Goal: Check status

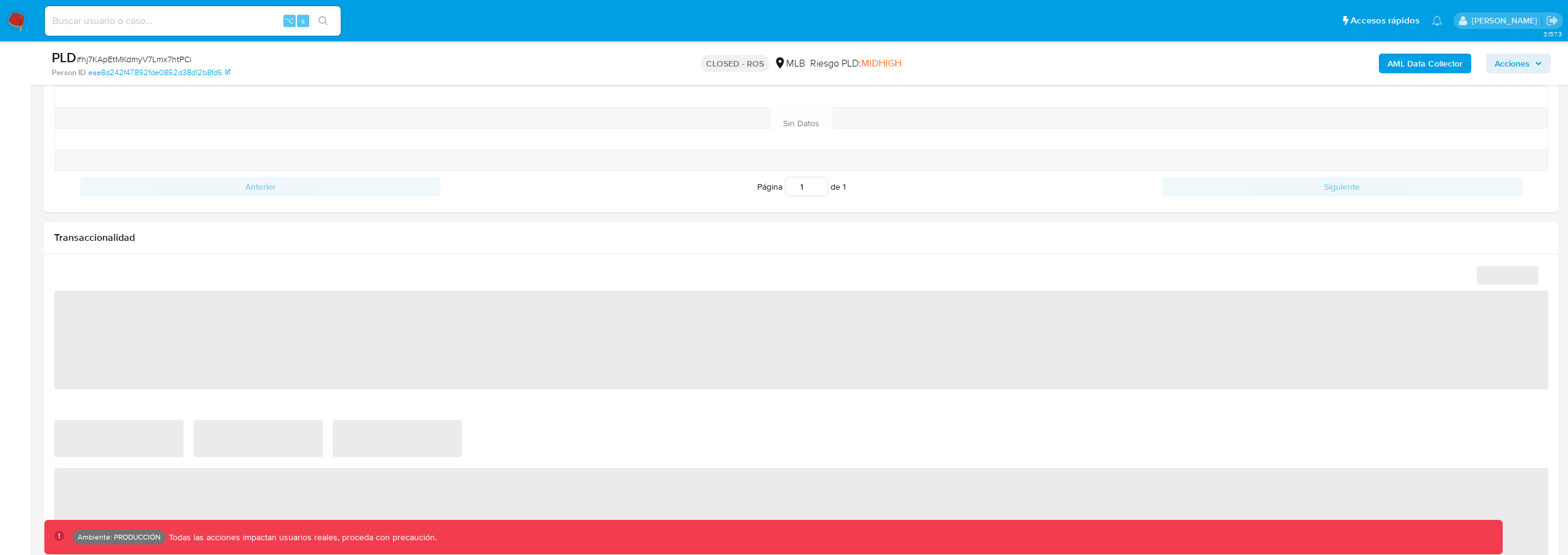
scroll to position [843, 0]
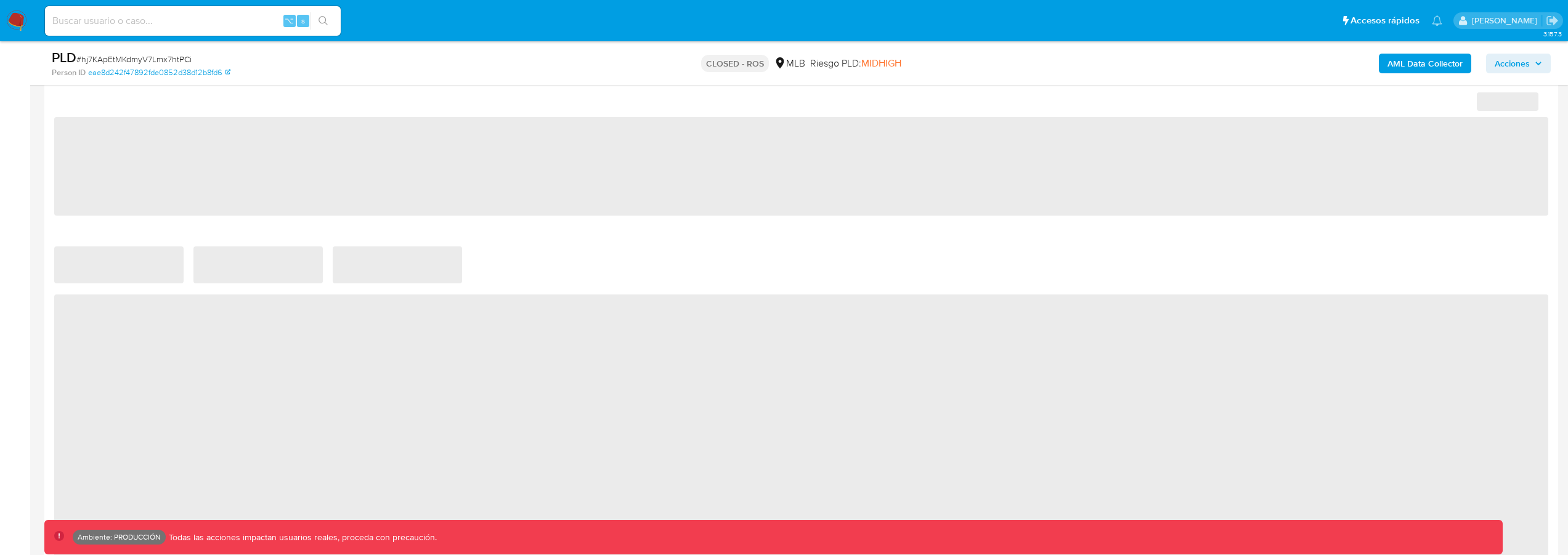
select select "10"
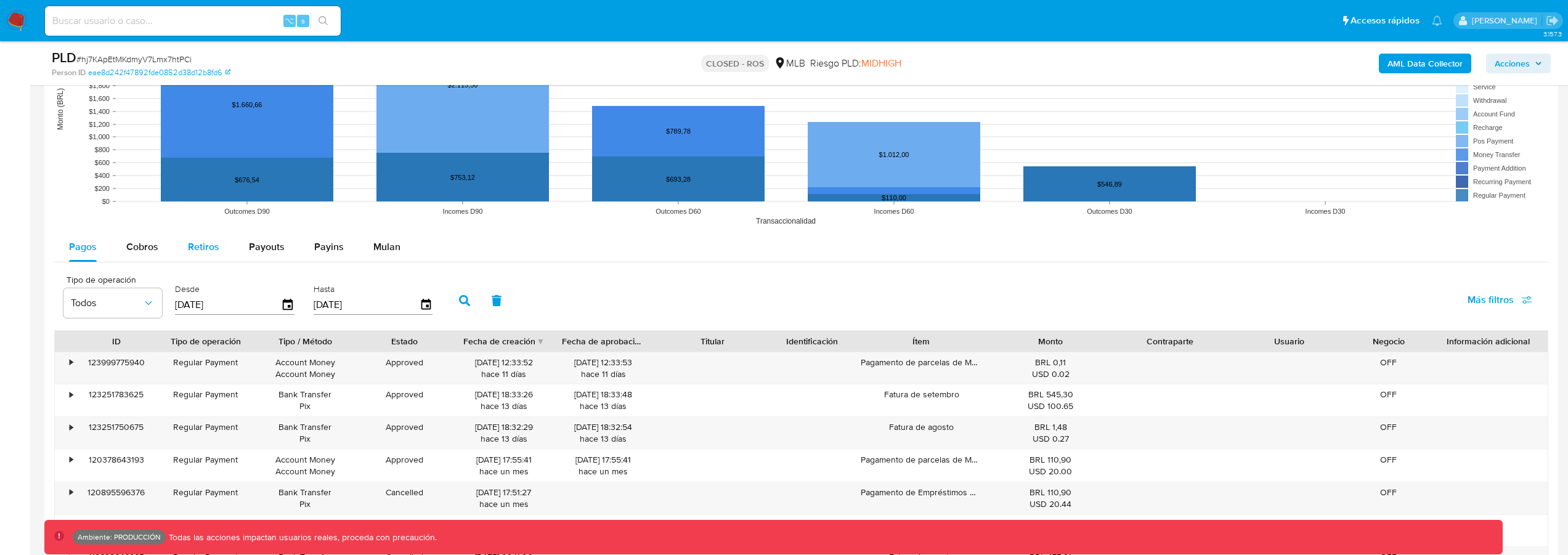
scroll to position [1188, 0]
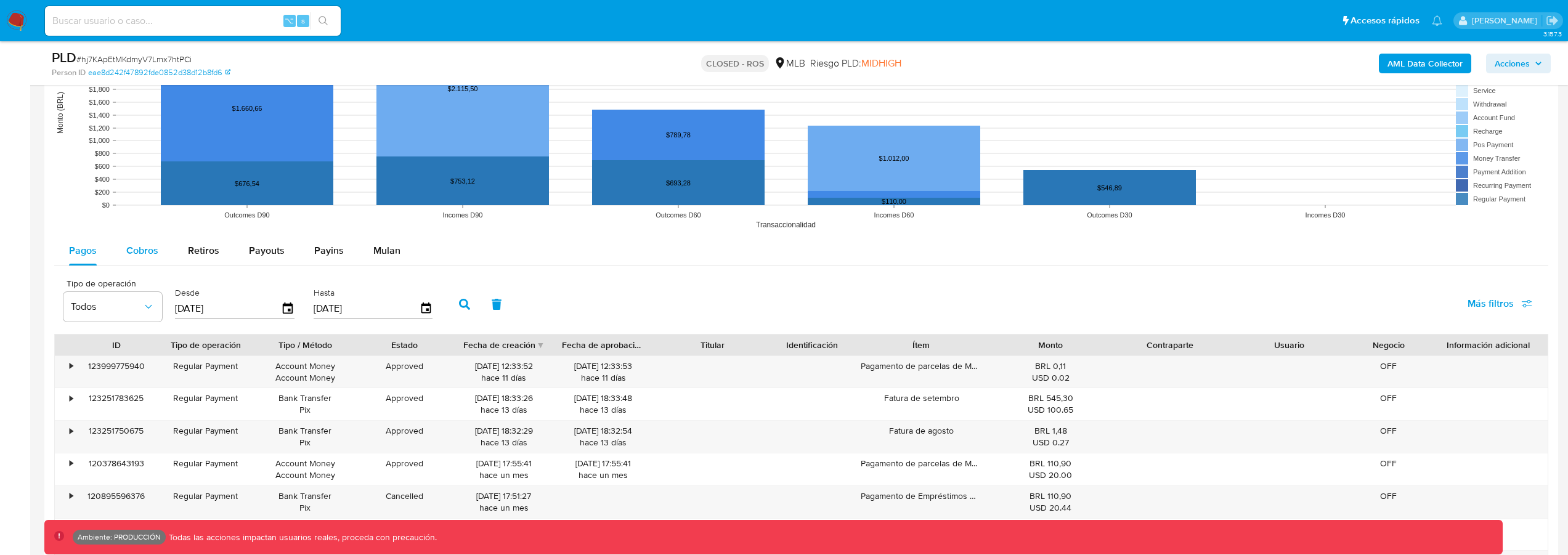
click at [142, 257] on span "Cobros" at bounding box center [142, 250] width 32 height 14
select select "10"
click at [144, 25] on input at bounding box center [193, 20] width 296 height 16
type input "fravega"
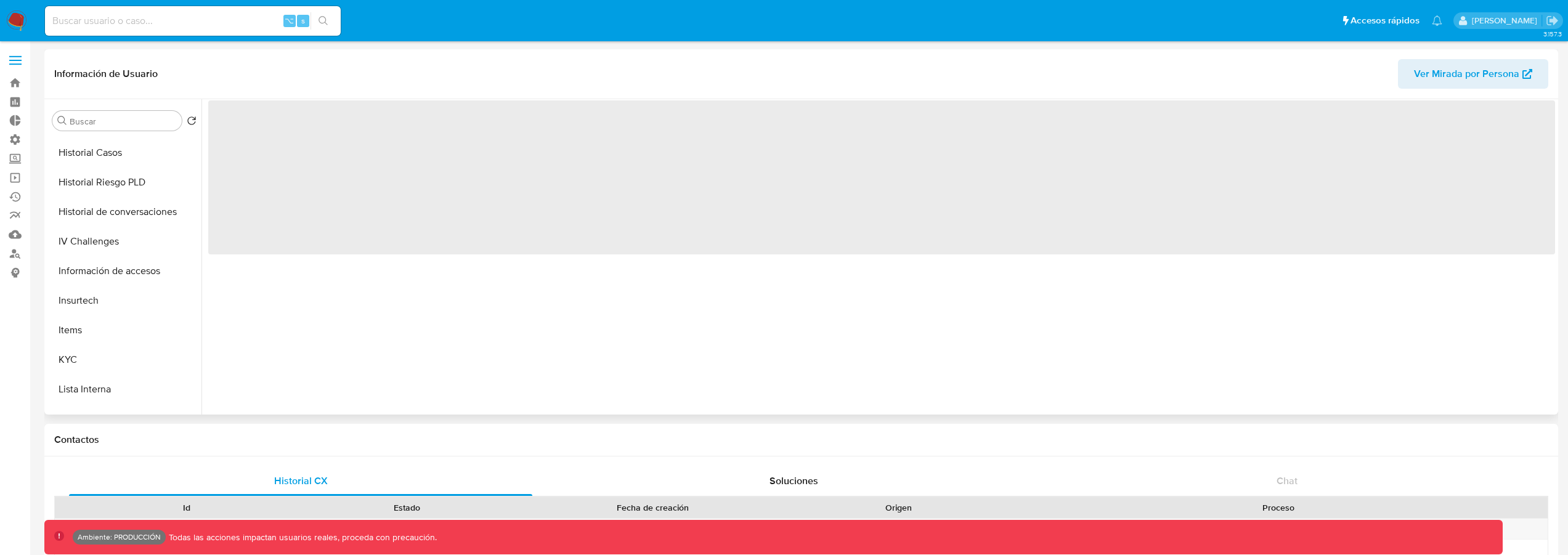
scroll to position [580, 0]
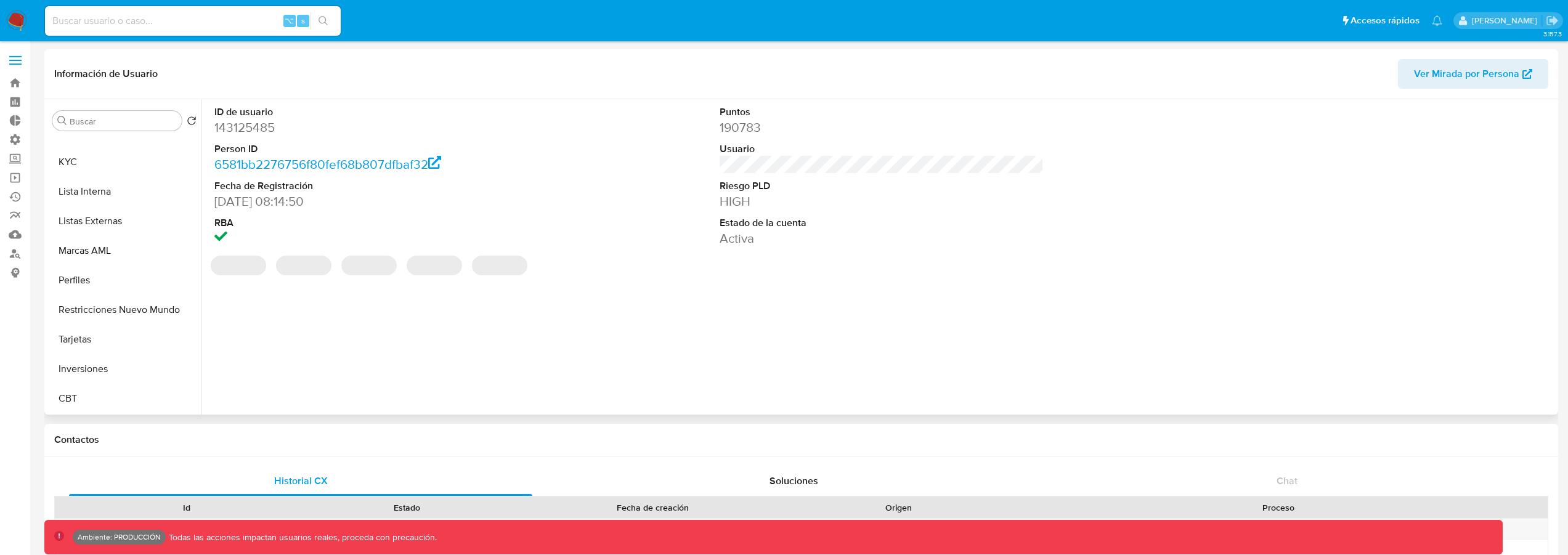
select select "10"
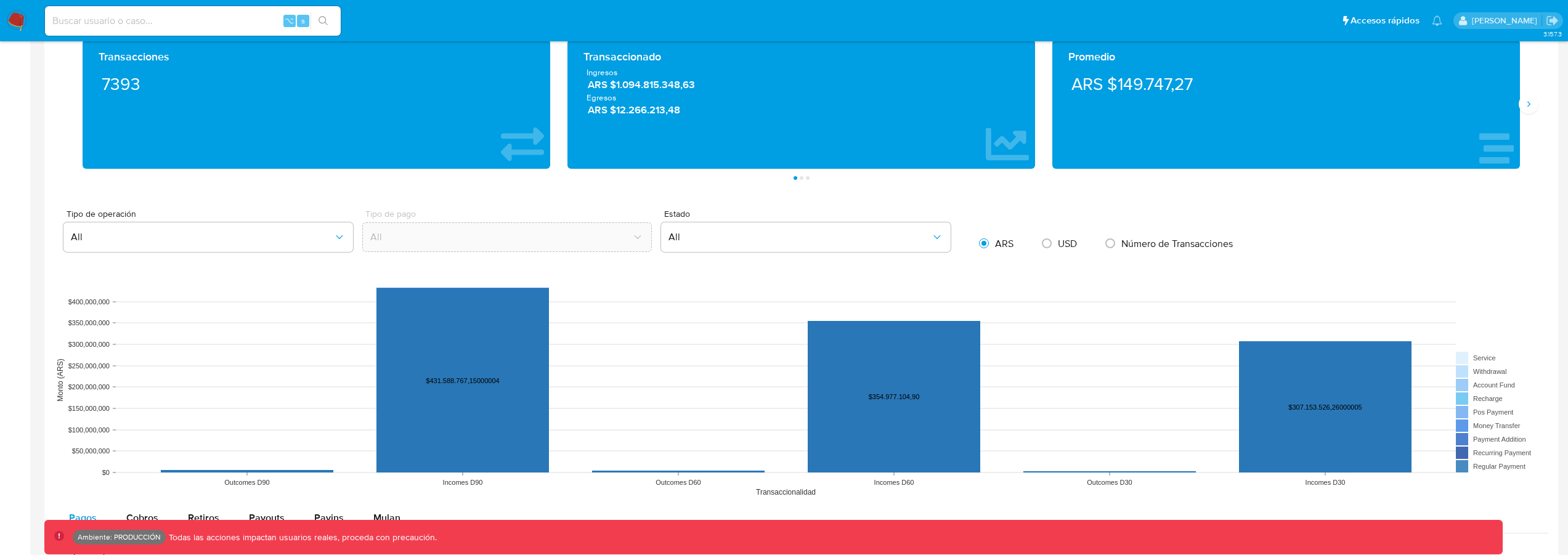
scroll to position [800, 0]
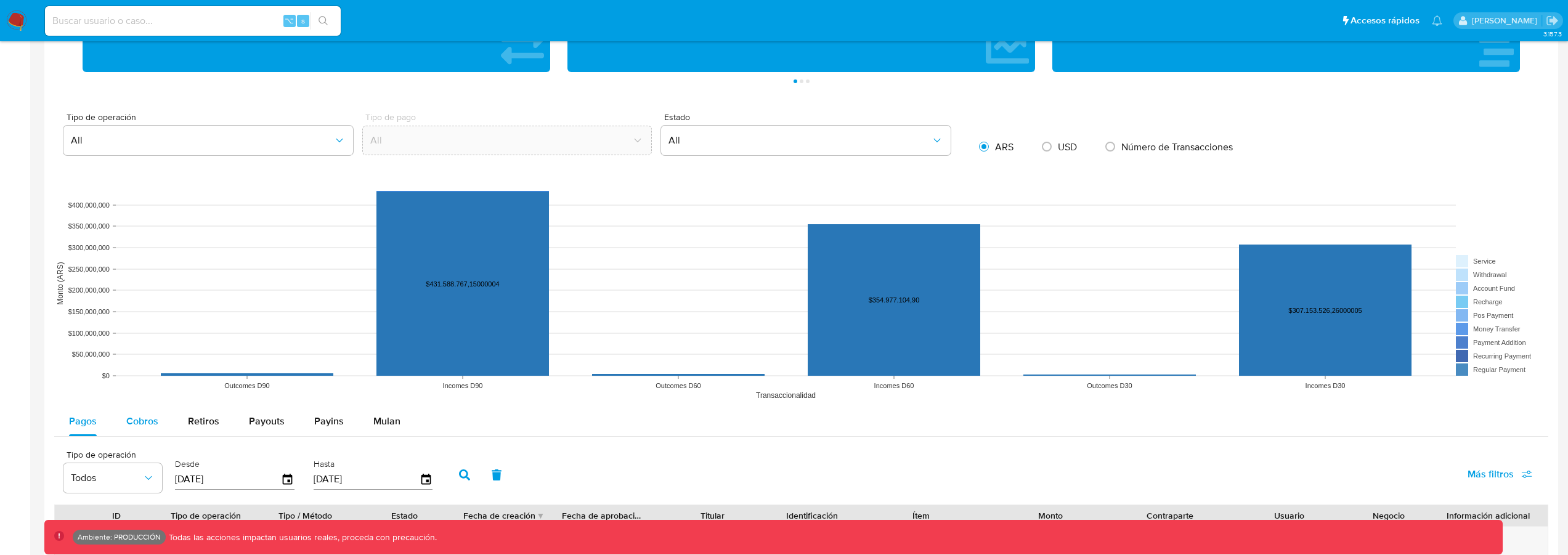
click at [138, 426] on span "Cobros" at bounding box center [142, 421] width 32 height 14
select select "10"
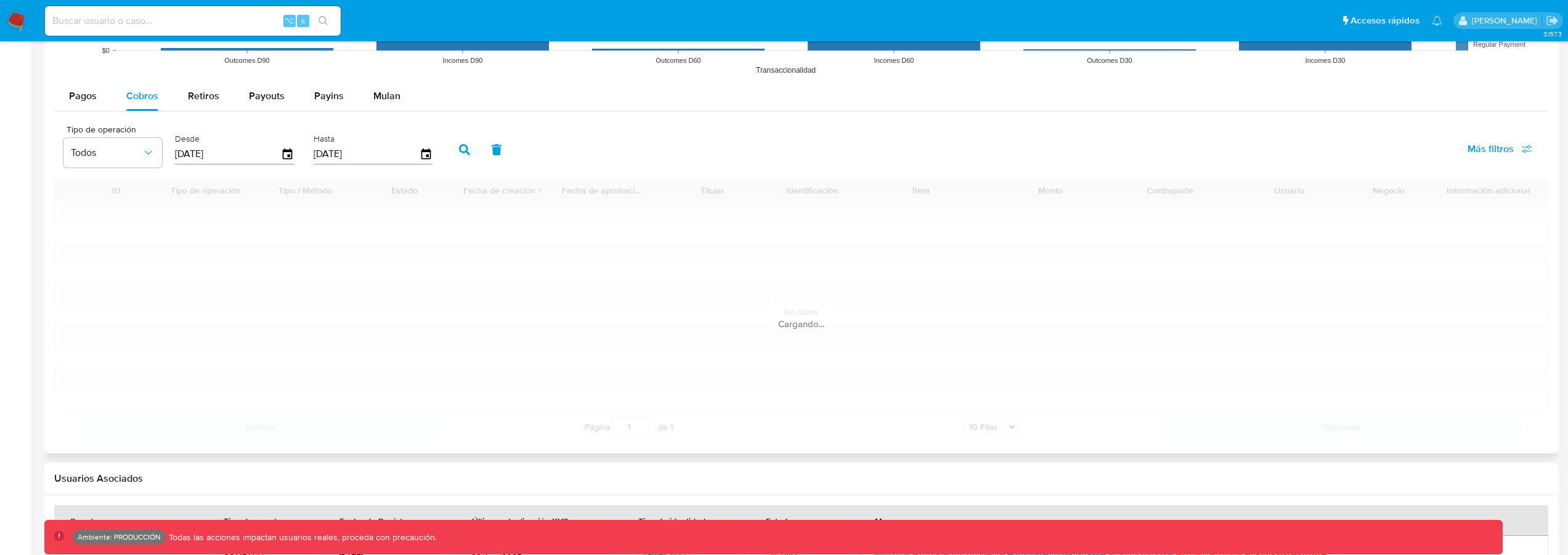
scroll to position [1168, 0]
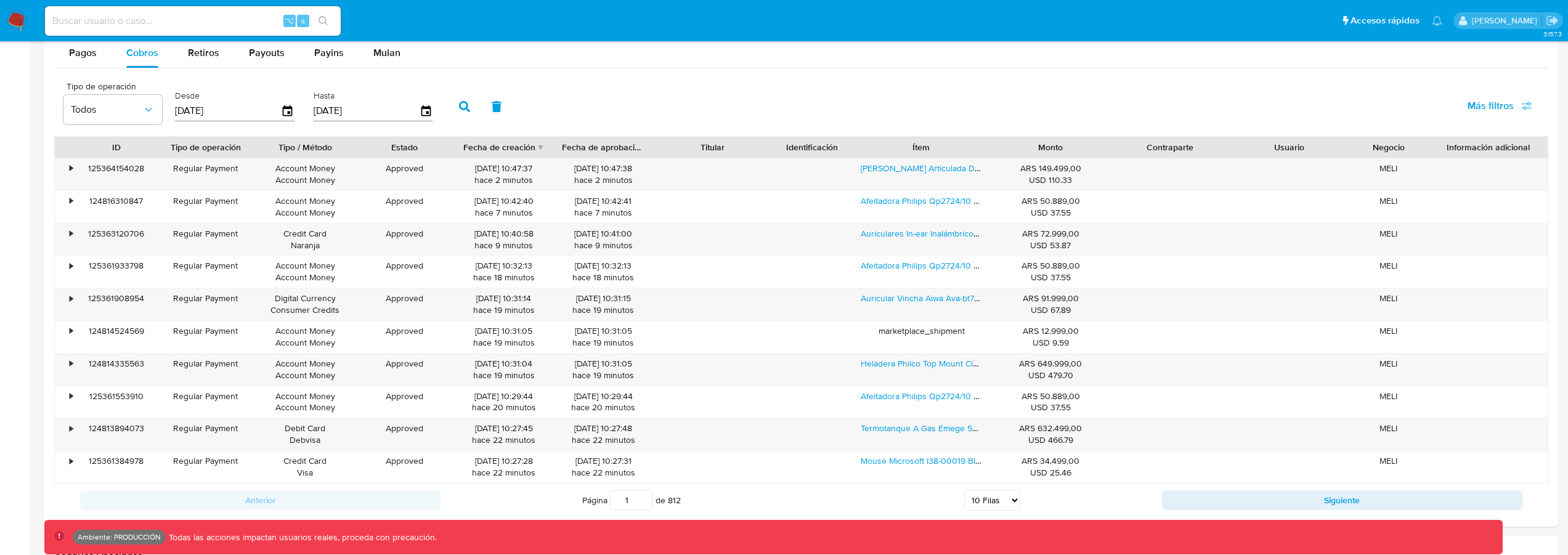
click at [1215, 493] on button "Siguiente" at bounding box center [1342, 500] width 360 height 20
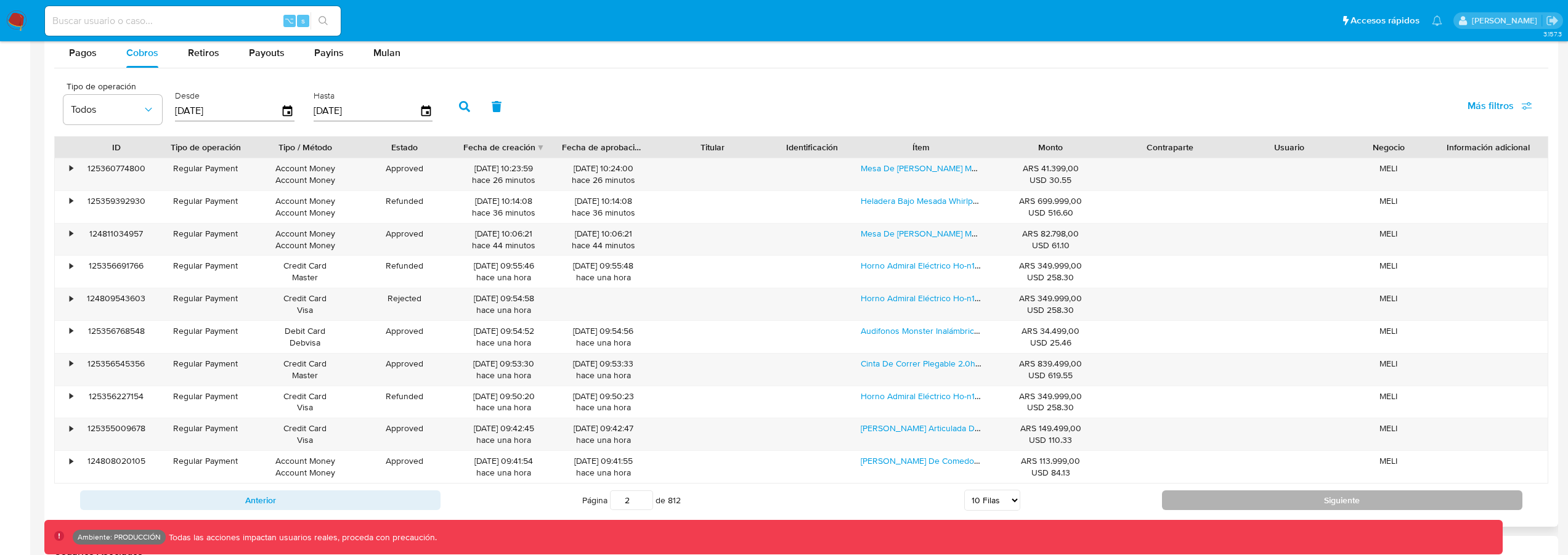
click at [1267, 505] on button "Siguiente" at bounding box center [1342, 500] width 360 height 20
type input "3"
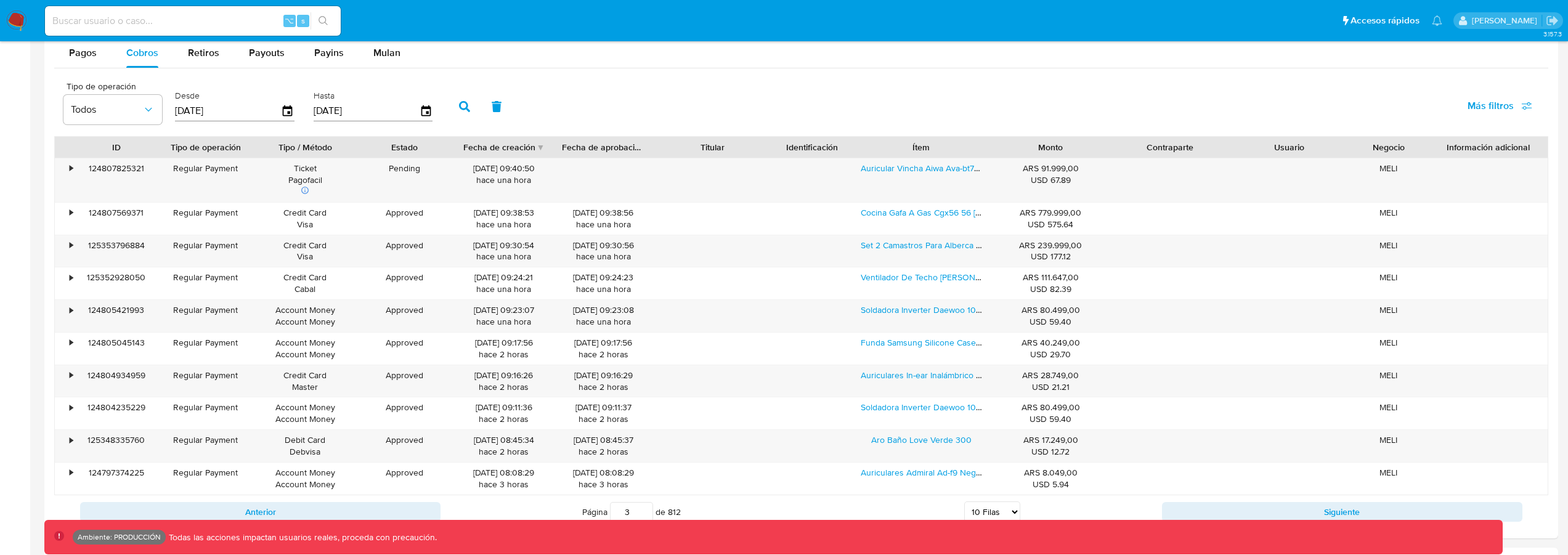
click at [201, 18] on input at bounding box center [193, 20] width 296 height 16
type input "farmacialafinur"
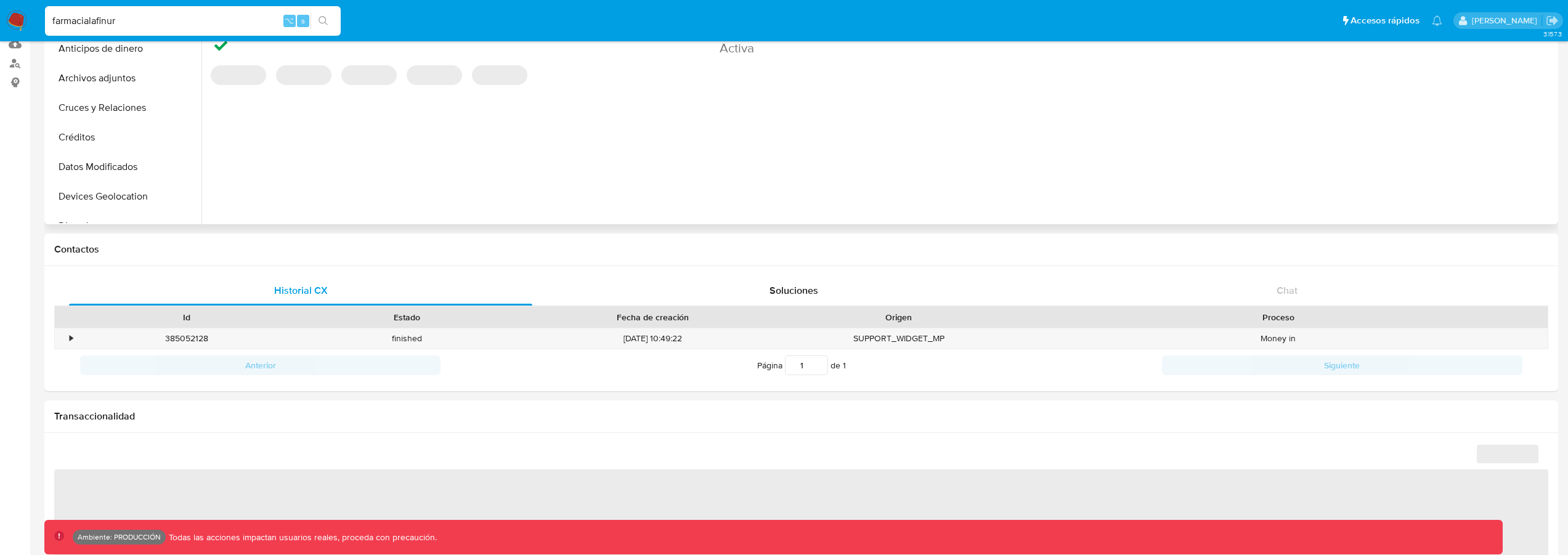
scroll to position [522, 0]
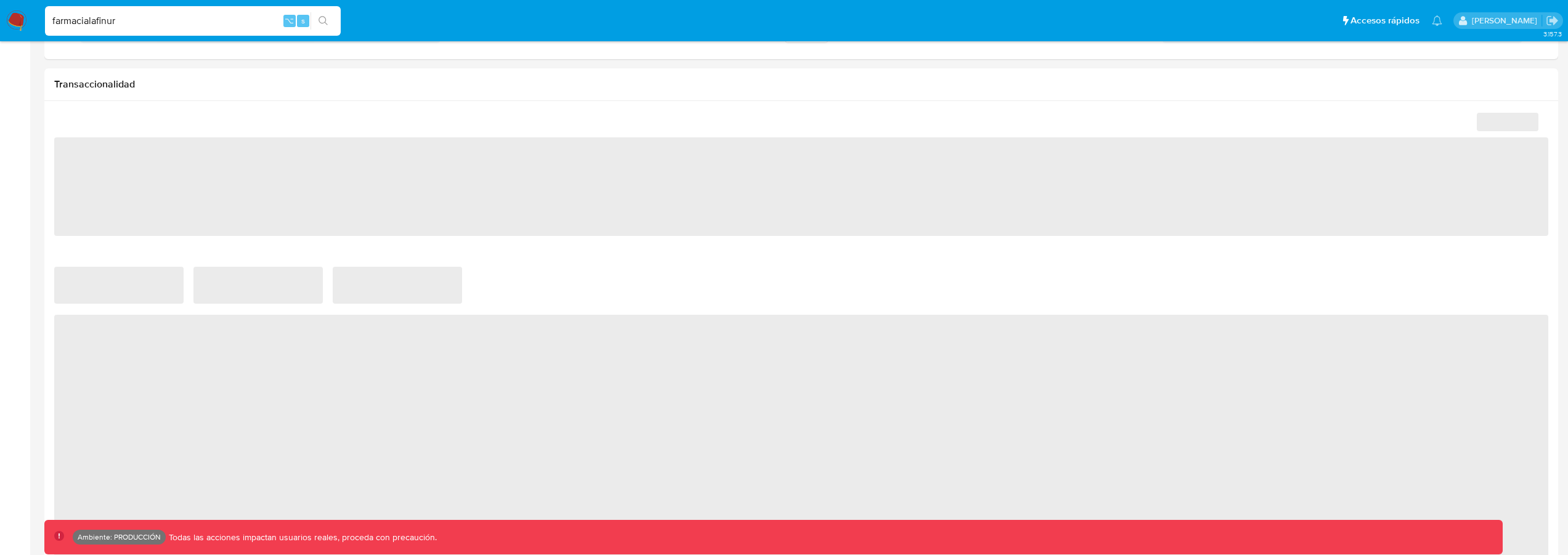
select select "10"
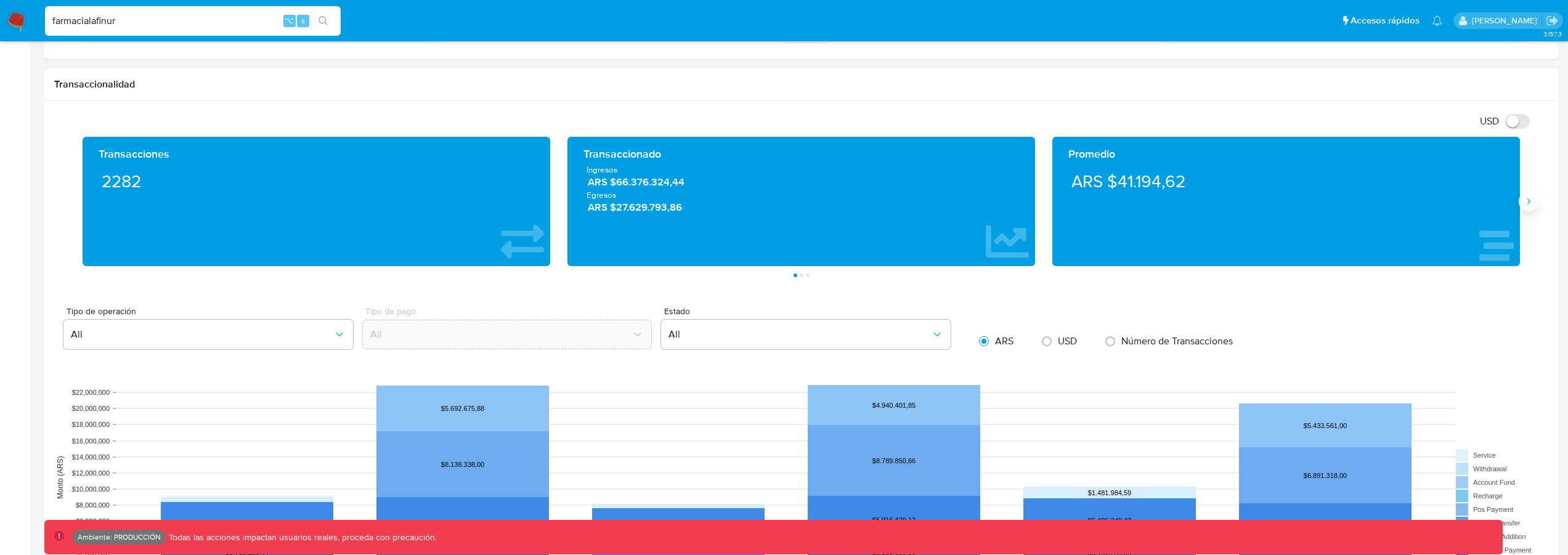
click at [1532, 203] on icon "Siguiente" at bounding box center [1529, 201] width 10 height 10
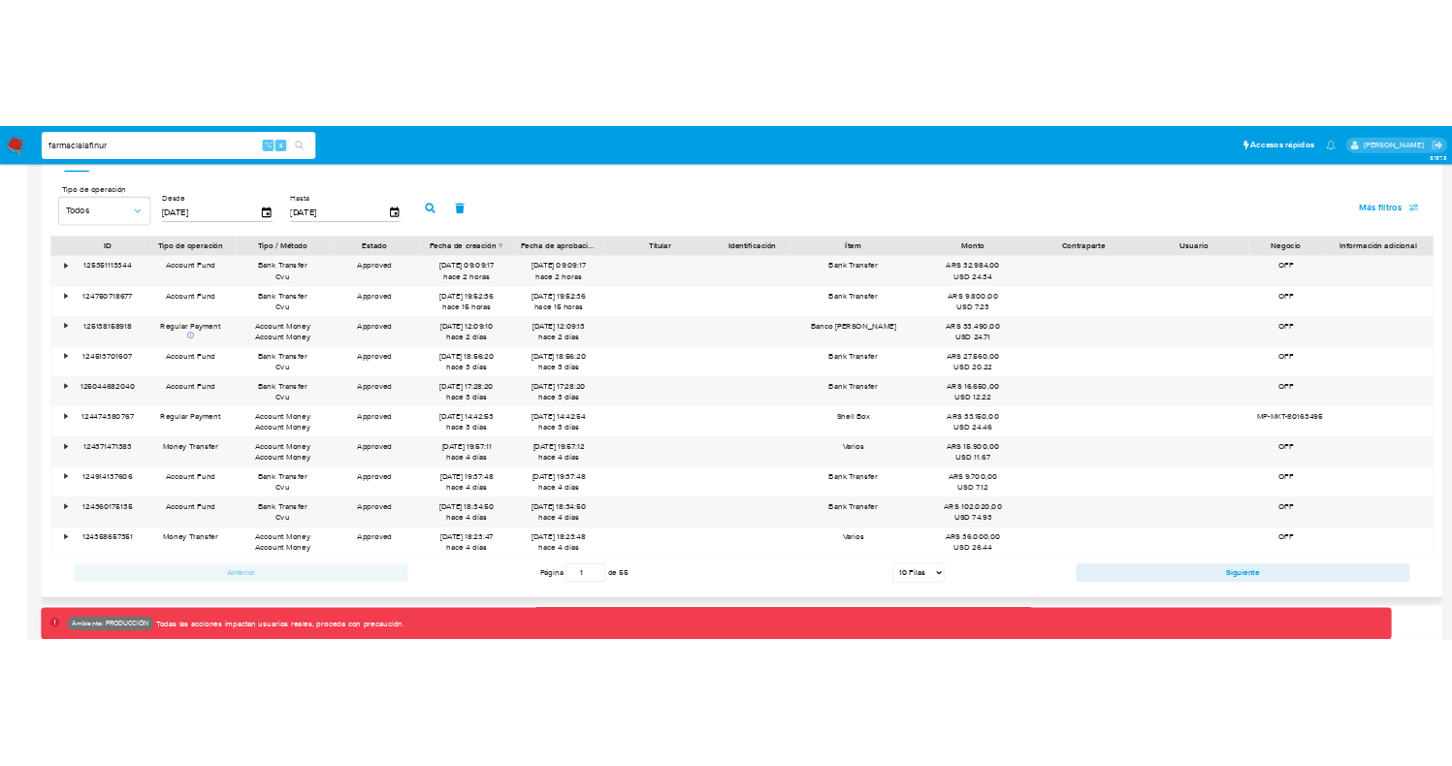
scroll to position [1753, 0]
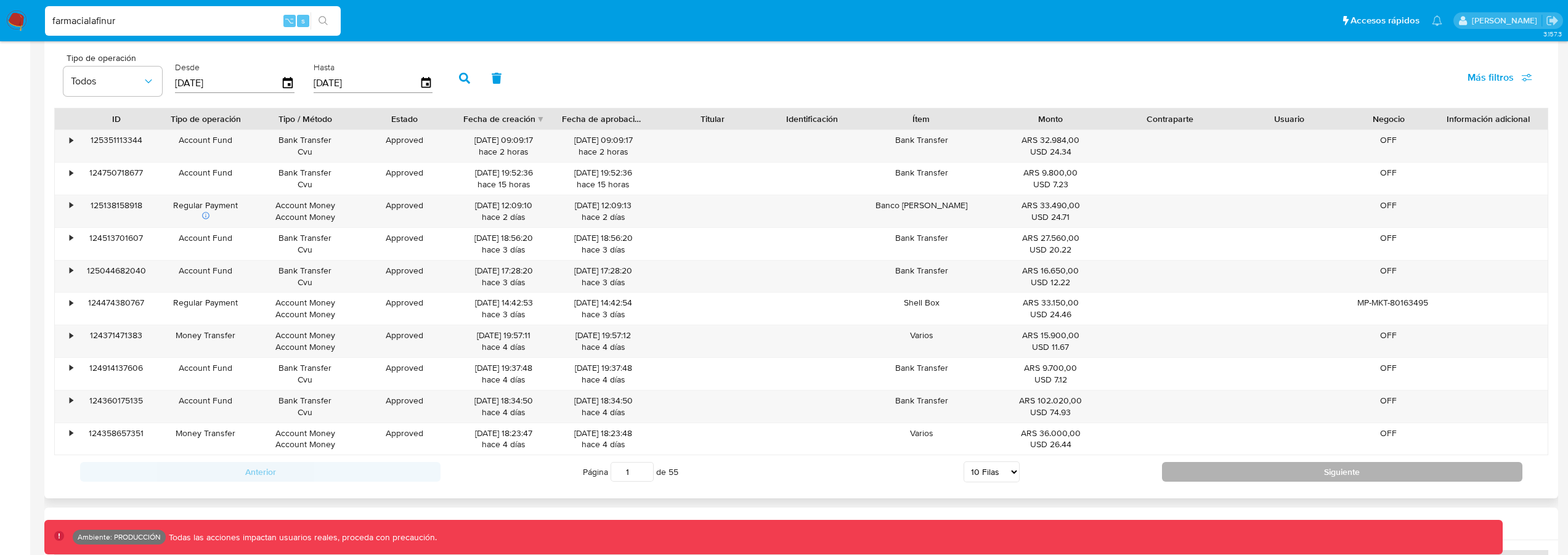
click at [1242, 476] on button "Siguiente" at bounding box center [1342, 471] width 360 height 20
type input "2"
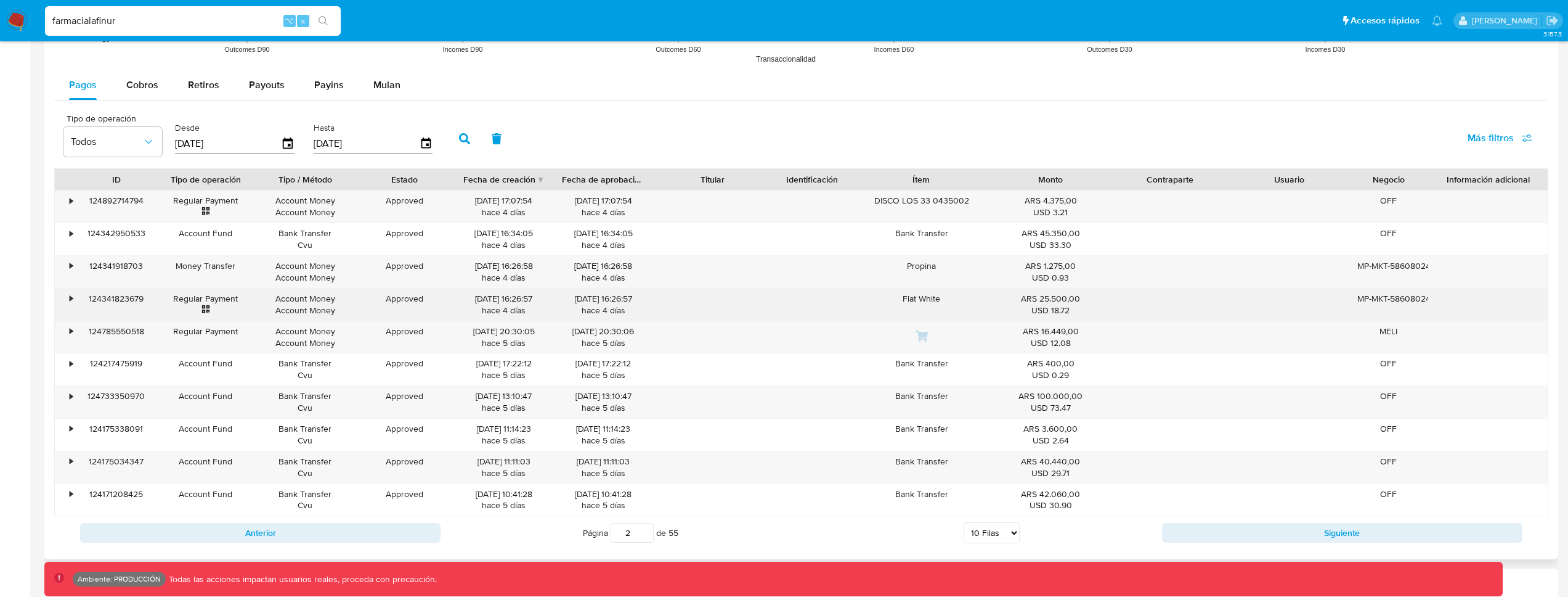
scroll to position [1053, 0]
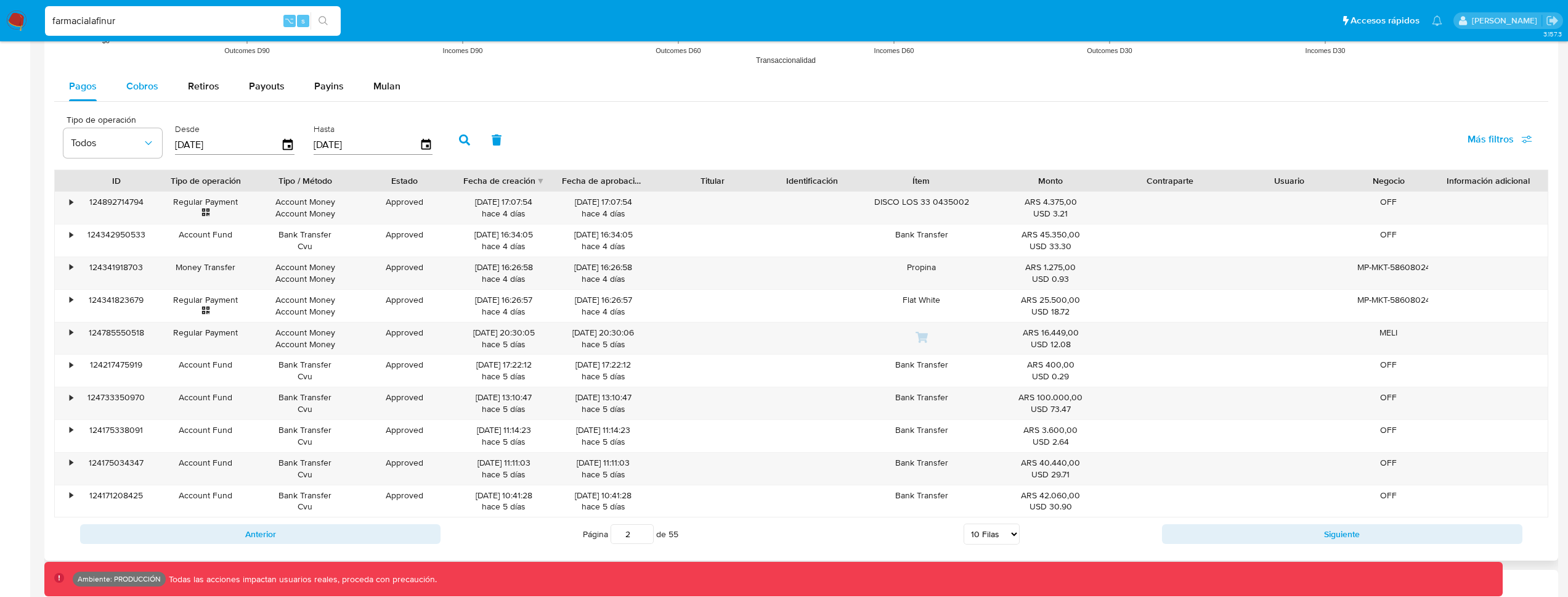
click at [148, 94] on div "Cobros" at bounding box center [142, 86] width 32 height 30
select select "10"
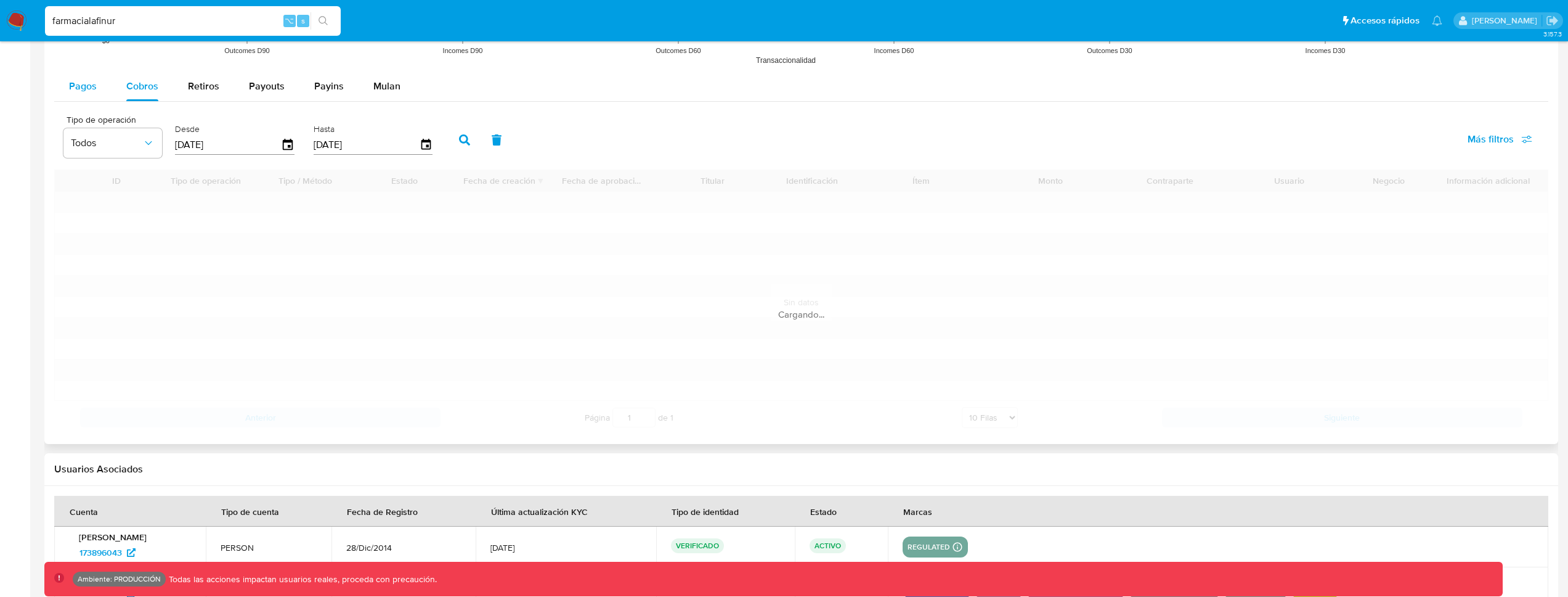
click at [91, 91] on span "Pagos" at bounding box center [83, 86] width 28 height 14
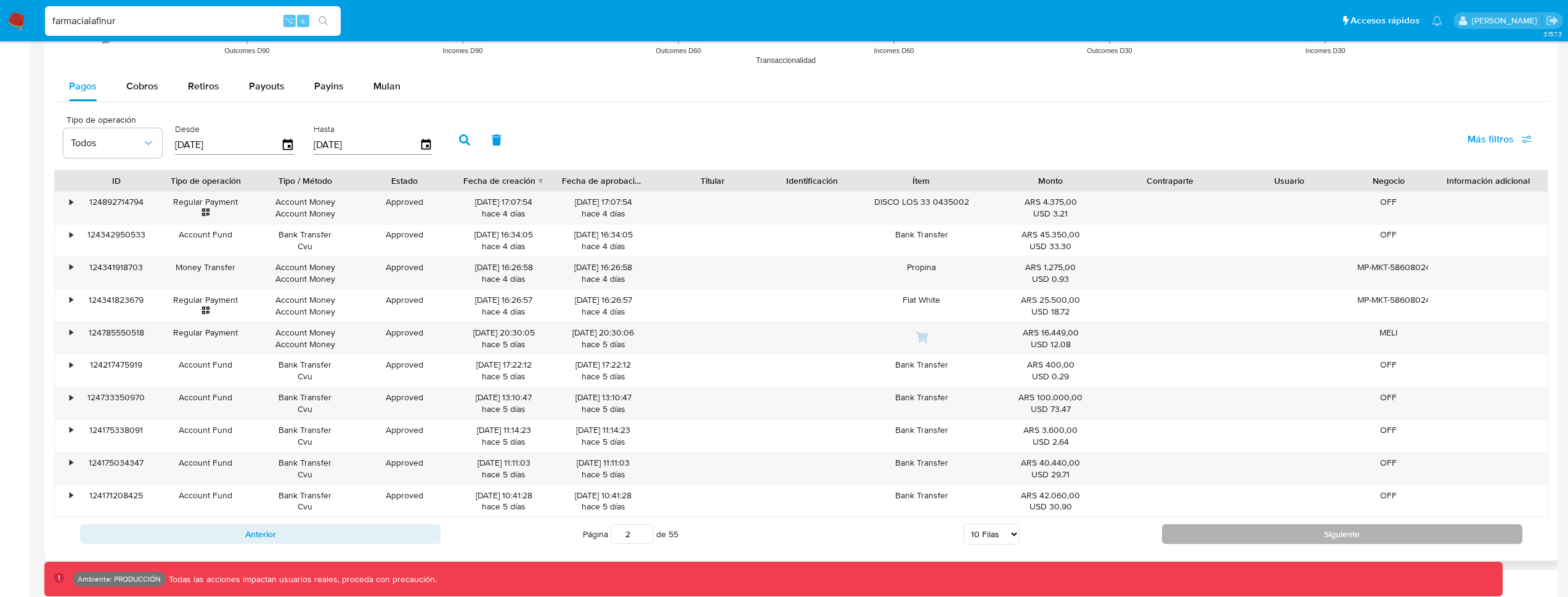
click at [1179, 535] on button "Siguiente" at bounding box center [1342, 533] width 360 height 20
type input "3"
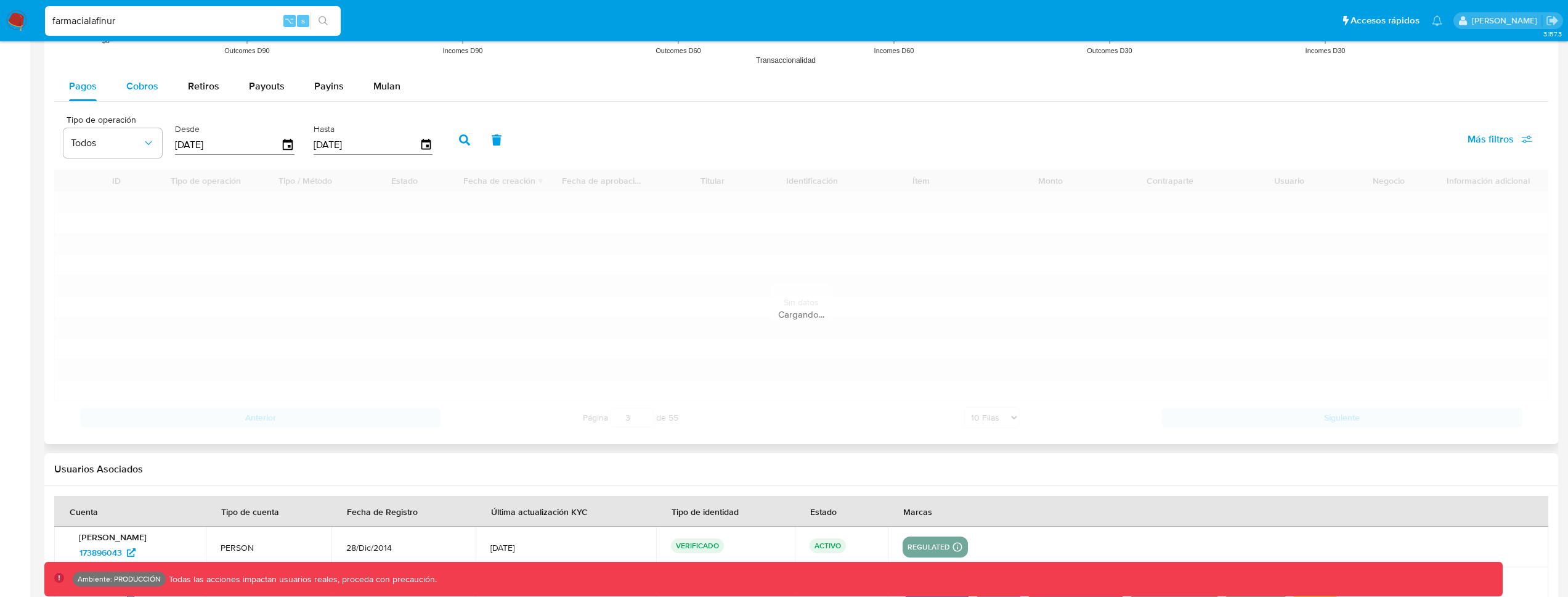
click at [132, 85] on span "Cobros" at bounding box center [142, 86] width 32 height 14
drag, startPoint x: 72, startPoint y: 86, endPoint x: 107, endPoint y: 86, distance: 35.0
click at [72, 86] on span "Pagos" at bounding box center [83, 86] width 28 height 14
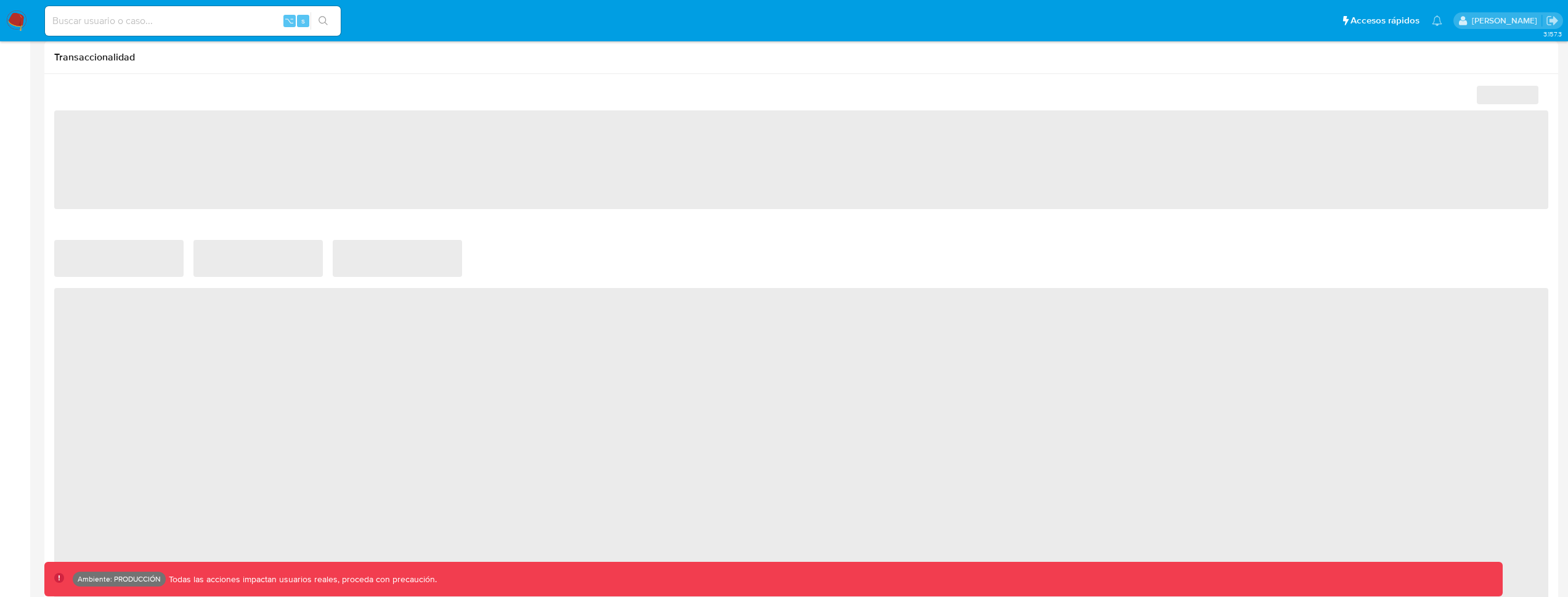
select select "10"
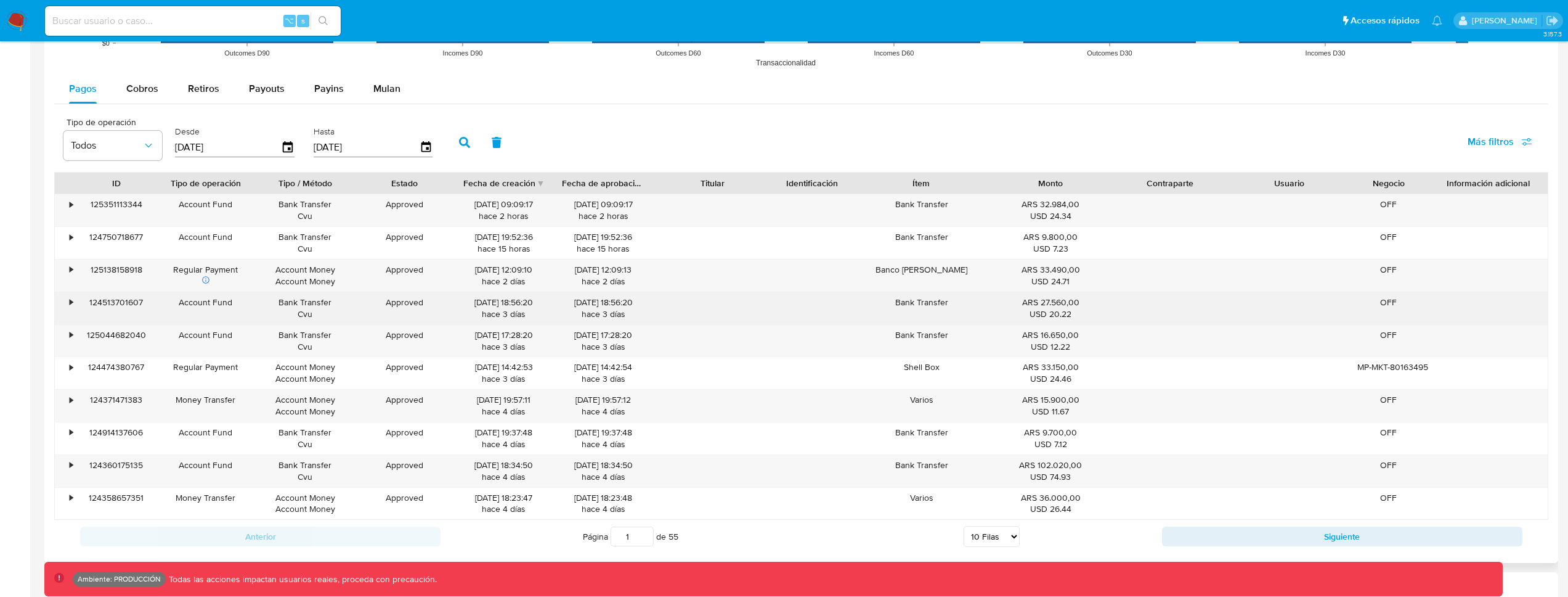
scroll to position [1059, 0]
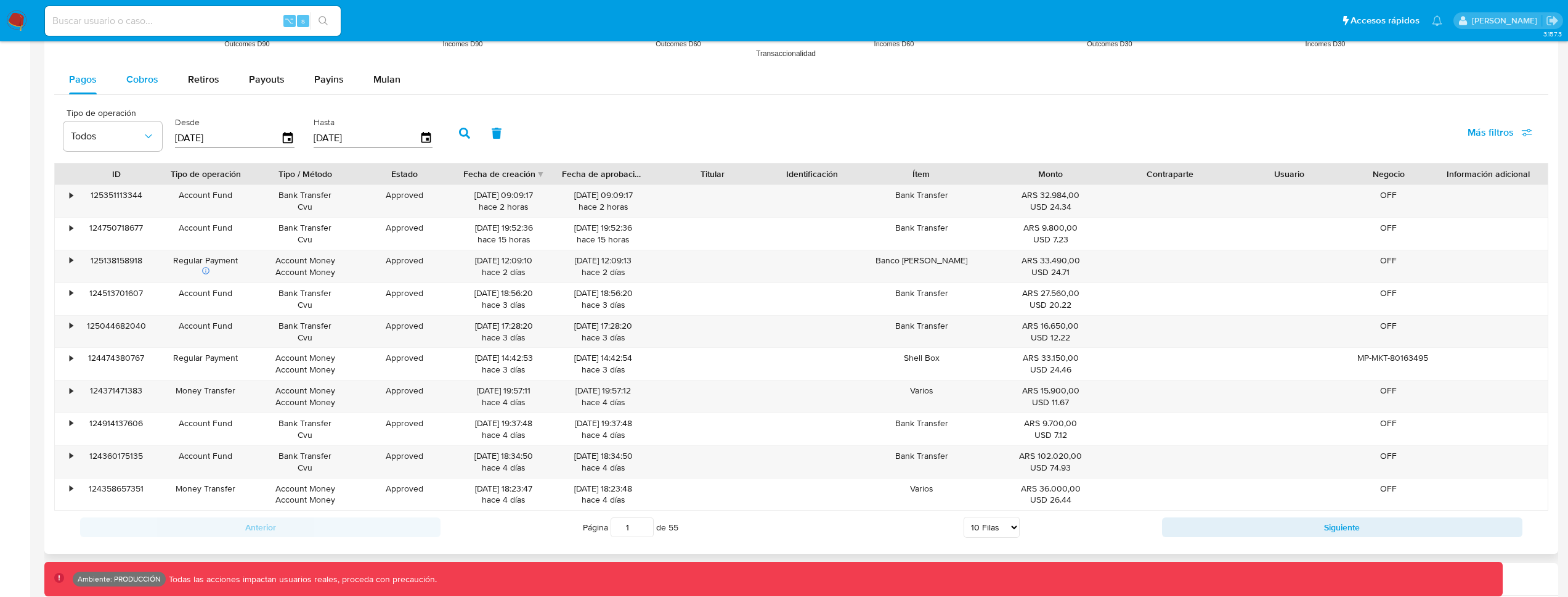
click at [135, 92] on div "Cobros" at bounding box center [142, 79] width 32 height 30
select select "10"
click at [71, 72] on span "Pagos" at bounding box center [83, 79] width 28 height 14
click at [1200, 529] on button "Siguiente" at bounding box center [1342, 527] width 360 height 20
type input "2"
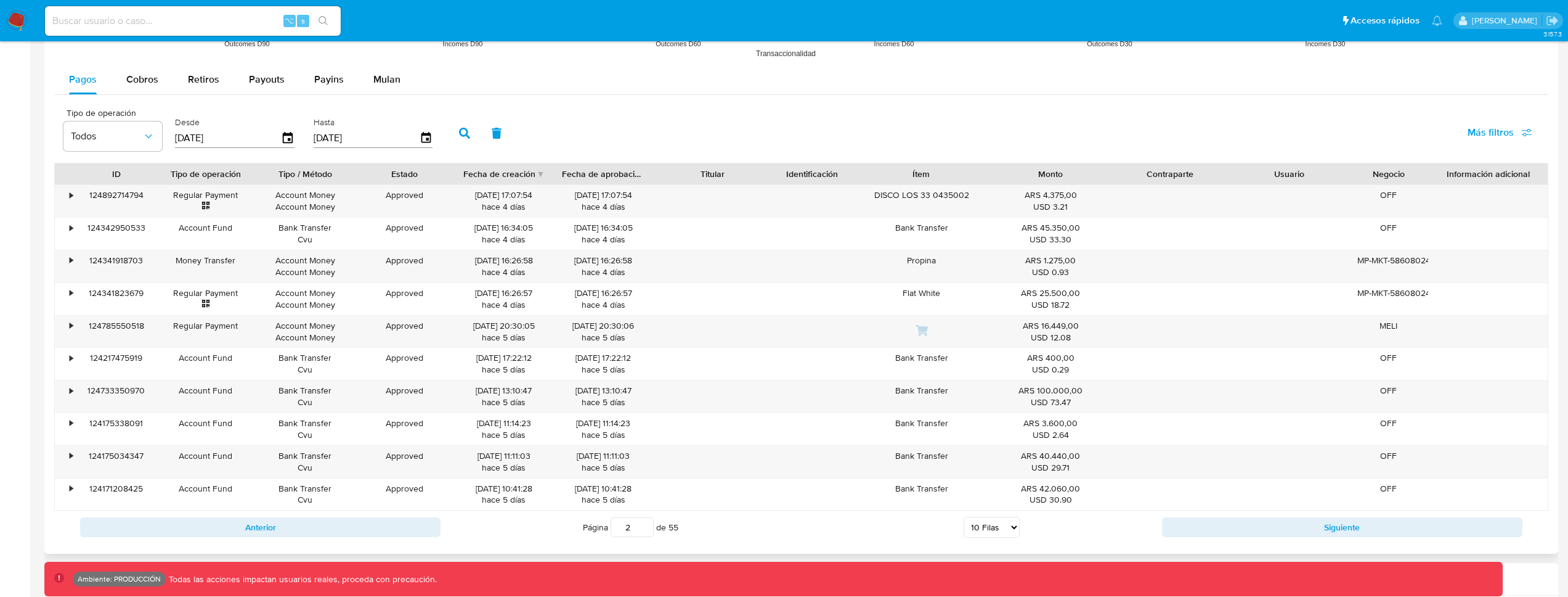
click at [1049, 103] on div "Tipo de operación Todos Desde [DATE] Hasta [DATE] Más filtros" at bounding box center [801, 132] width 1494 height 62
